Goal: Task Accomplishment & Management: Use online tool/utility

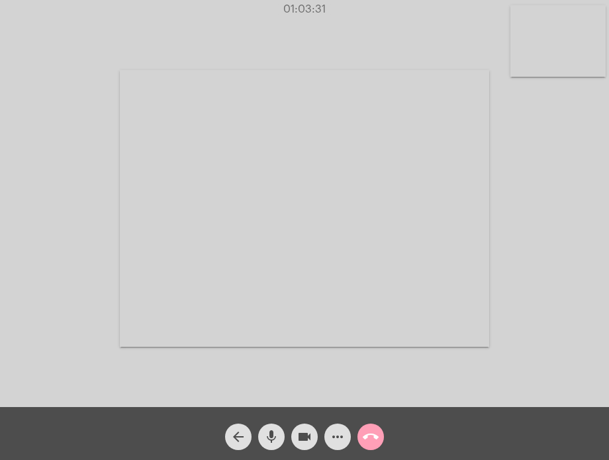
click at [374, 438] on mat-icon "call_end" at bounding box center [371, 437] width 16 height 16
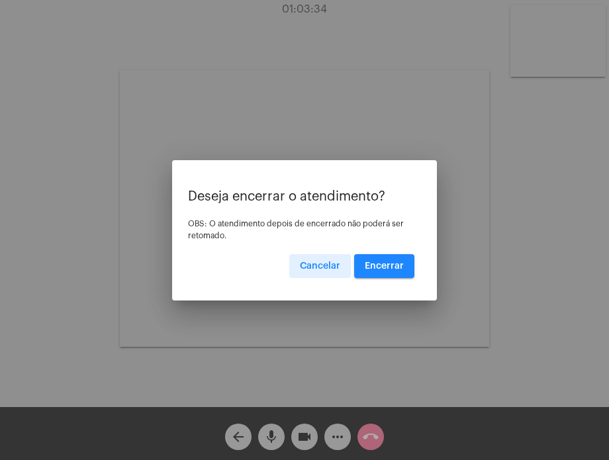
click at [382, 263] on span "Encerrar" at bounding box center [384, 265] width 39 height 9
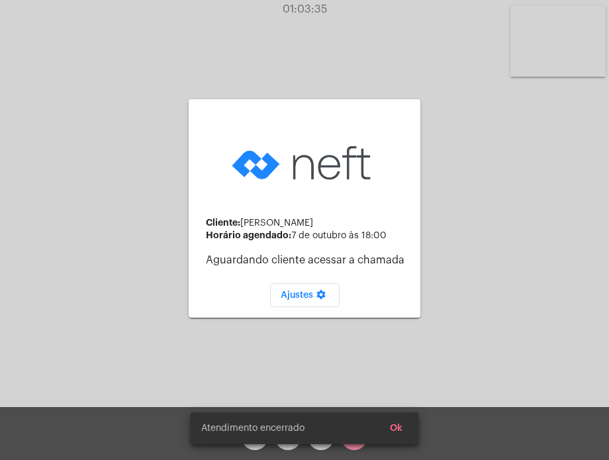
click at [382, 263] on p "Aguardando cliente acessar a chamada" at bounding box center [308, 260] width 204 height 12
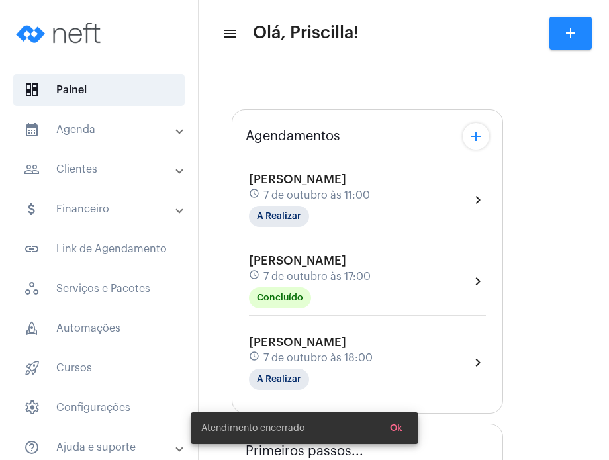
type input "[URL][DOMAIN_NAME]"
